Goal: Information Seeking & Learning: Learn about a topic

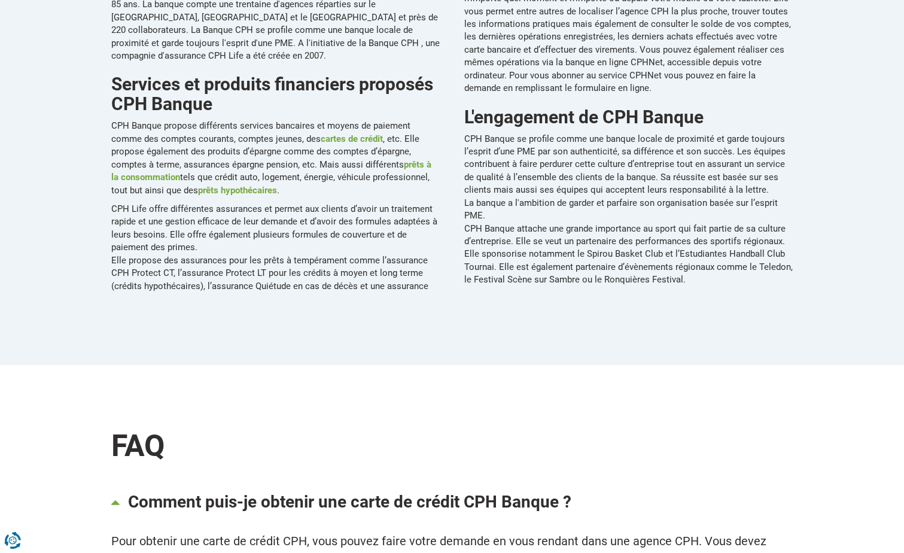
scroll to position [1077, 0]
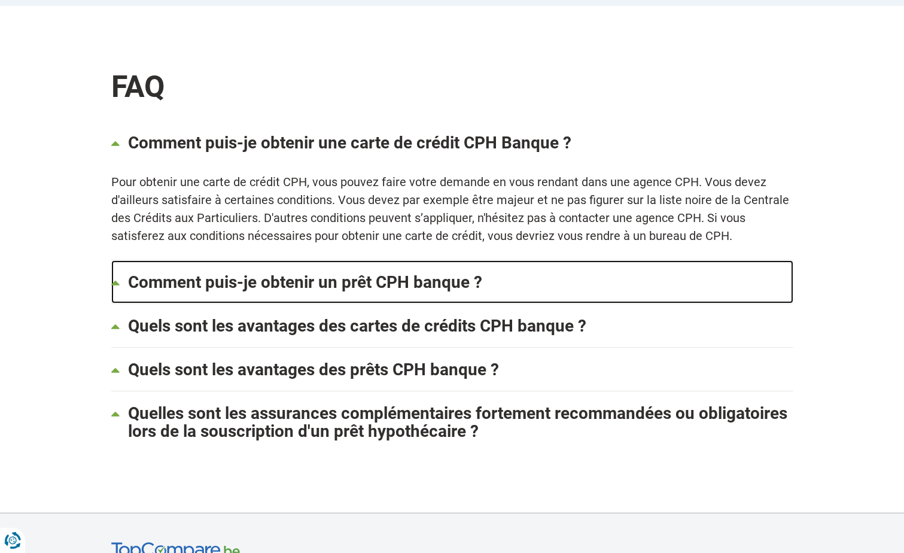
click at [418, 273] on link "Comment puis-je obtenir un prêt CPH banque ?" at bounding box center [452, 281] width 682 height 43
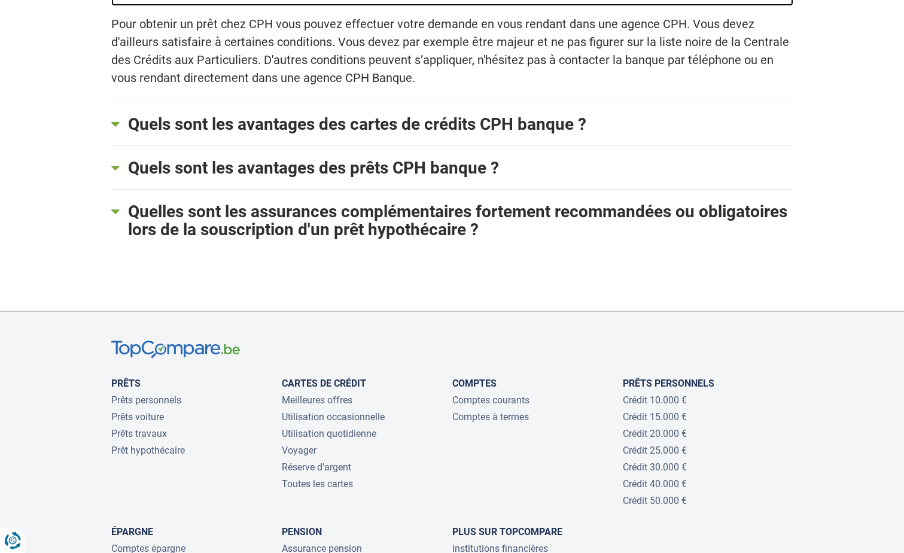
scroll to position [1376, 0]
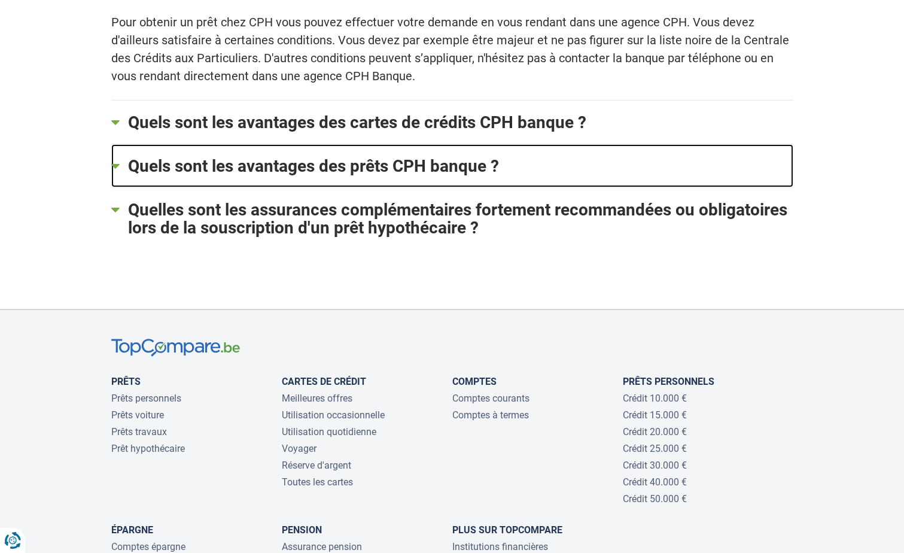
click at [466, 160] on link "Quels sont les avantages des prêts CPH banque ?" at bounding box center [452, 165] width 682 height 43
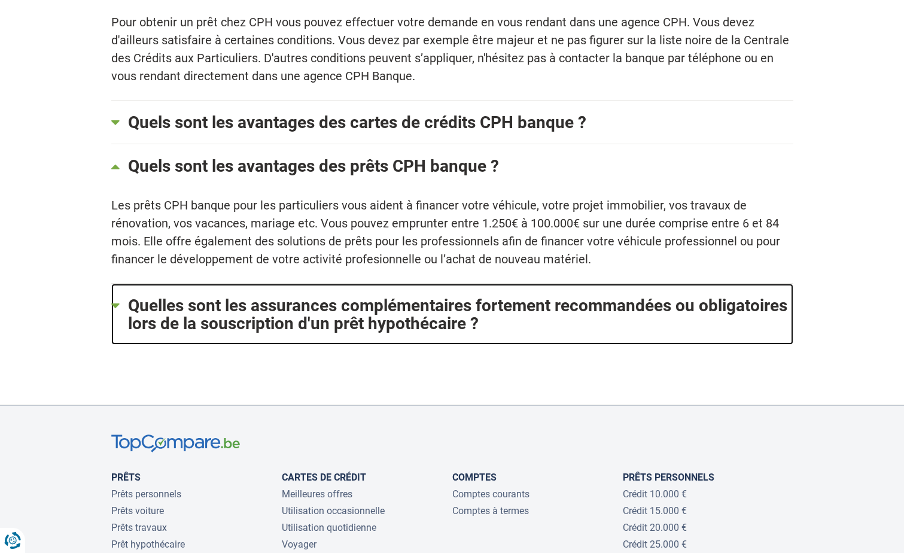
click at [389, 302] on link "Quelles sont les assurances complémentaires fortement recommandées ou obligatoi…" at bounding box center [452, 314] width 682 height 61
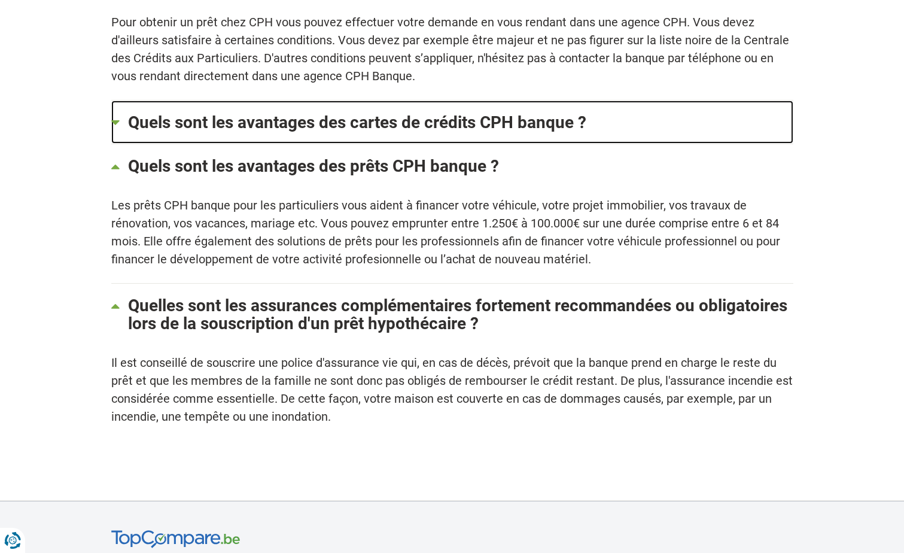
click at [385, 119] on link "Quels sont les avantages des cartes de crédits CPH banque ?" at bounding box center [452, 122] width 682 height 43
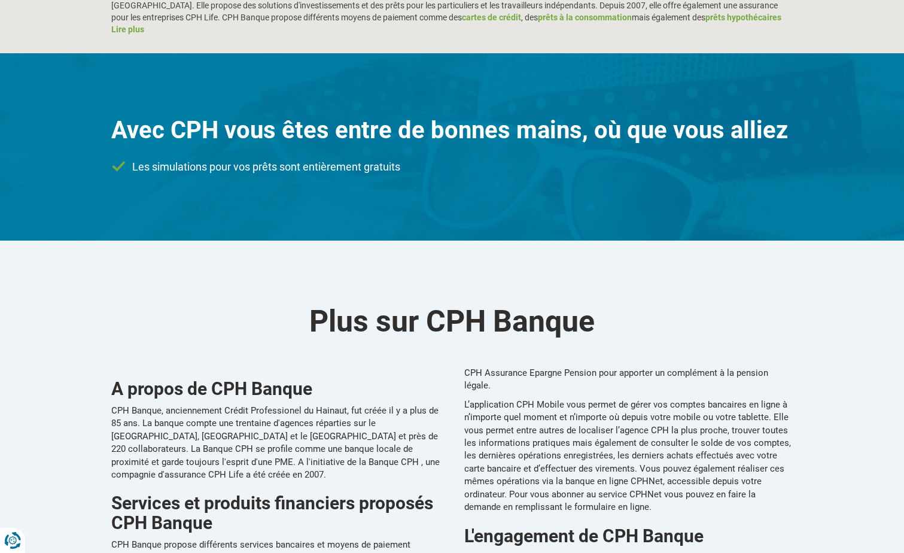
scroll to position [0, 0]
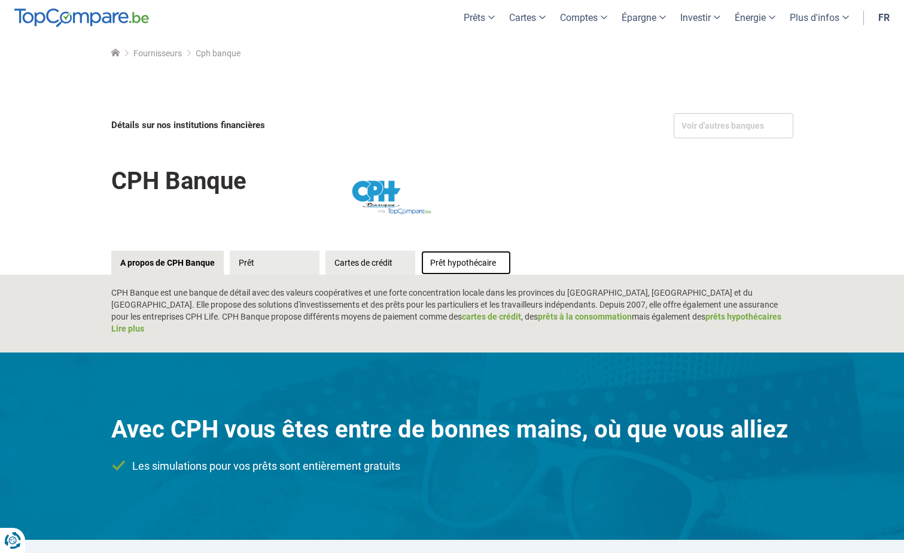
drag, startPoint x: 488, startPoint y: 257, endPoint x: 476, endPoint y: 255, distance: 12.2
click at [488, 258] on link "Prêt hypothécaire" at bounding box center [466, 263] width 90 height 24
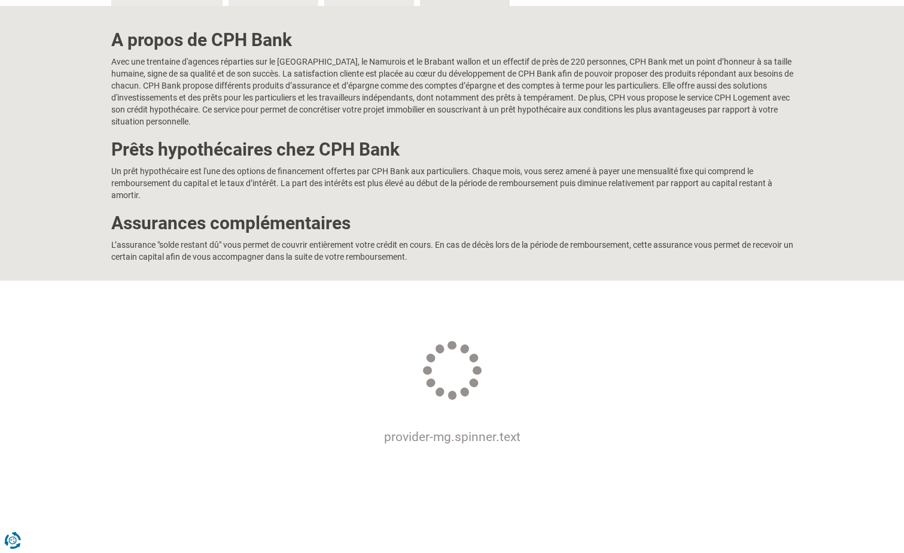
scroll to position [419, 0]
